Goal: Information Seeking & Learning: Understand process/instructions

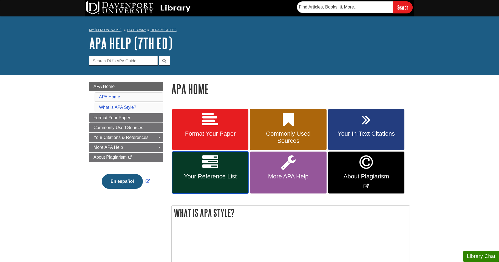
click at [216, 163] on icon at bounding box center [210, 162] width 16 height 16
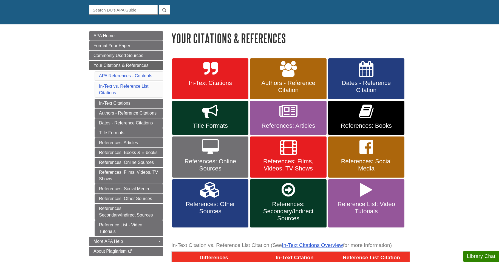
scroll to position [82, 0]
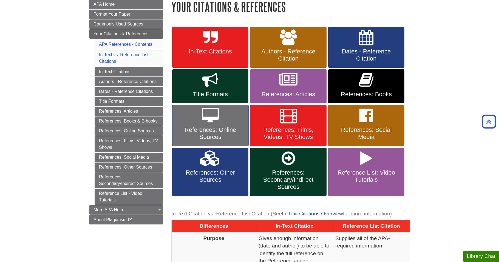
click at [199, 128] on span "References: Online Sources" at bounding box center [210, 133] width 68 height 14
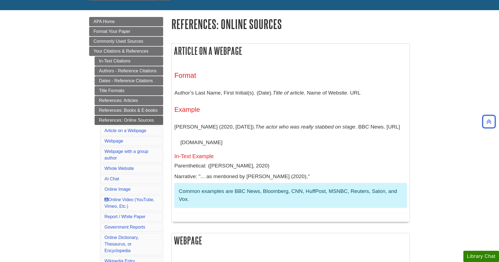
scroll to position [41, 0]
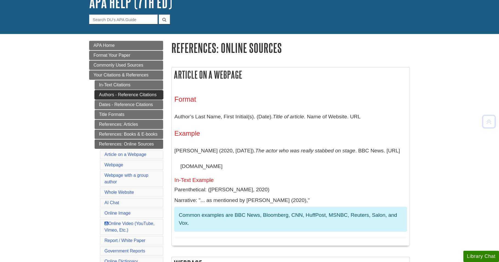
click at [130, 91] on link "Authors - Reference Citations" at bounding box center [129, 94] width 69 height 9
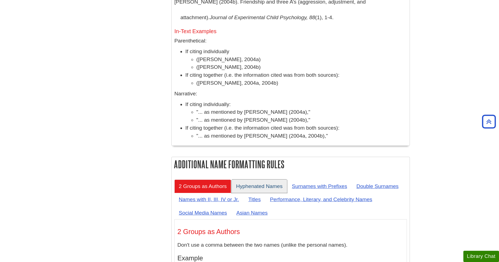
scroll to position [2195, 0]
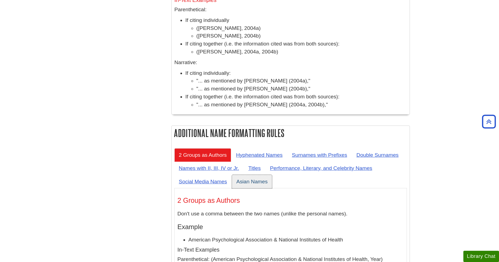
click at [253, 175] on link "Asian Names" at bounding box center [252, 181] width 40 height 13
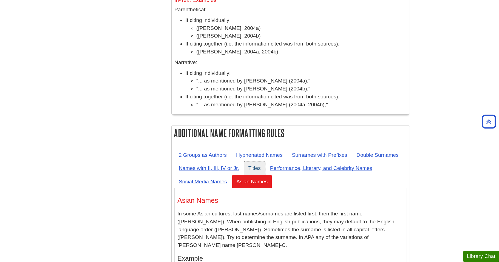
click at [256, 162] on link "Titles" at bounding box center [254, 168] width 21 height 13
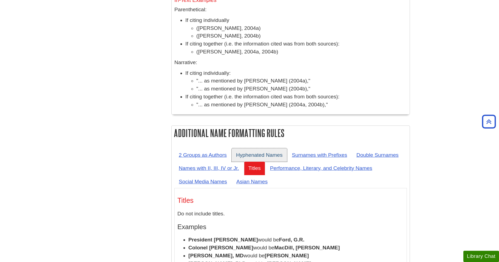
click at [276, 148] on link "Hyphenated Names" at bounding box center [259, 154] width 55 height 13
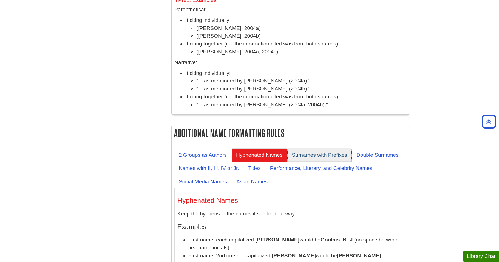
click at [315, 148] on link "Surnames with Prefixes" at bounding box center [320, 154] width 64 height 13
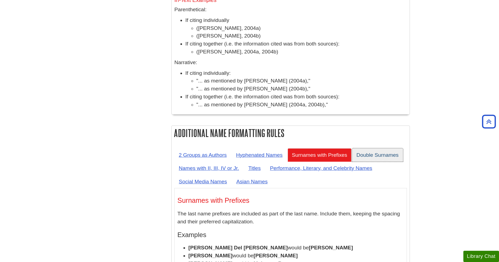
click at [363, 148] on link "Double Surnames" at bounding box center [377, 154] width 51 height 13
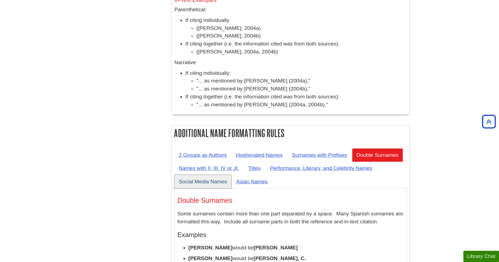
click at [215, 175] on link "Social Media Names" at bounding box center [203, 181] width 57 height 13
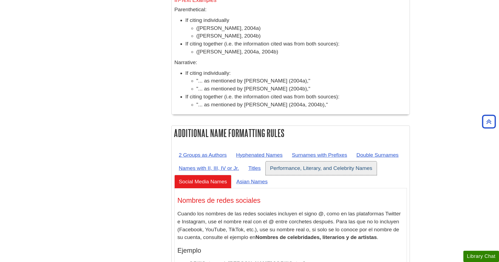
click at [289, 162] on link "Performance, Literary, and Celebrity Names" at bounding box center [321, 168] width 111 height 13
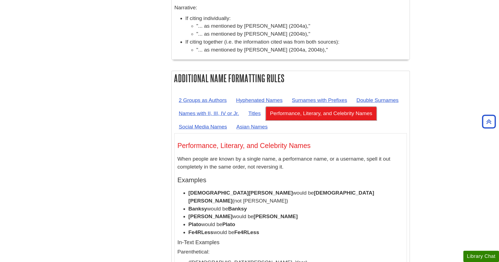
scroll to position [2223, 0]
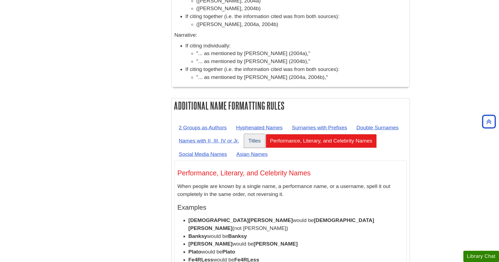
click at [261, 134] on link "Titles" at bounding box center [254, 140] width 21 height 13
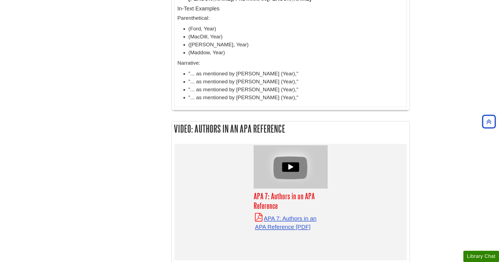
scroll to position [2470, 0]
